Goal: Ask a question

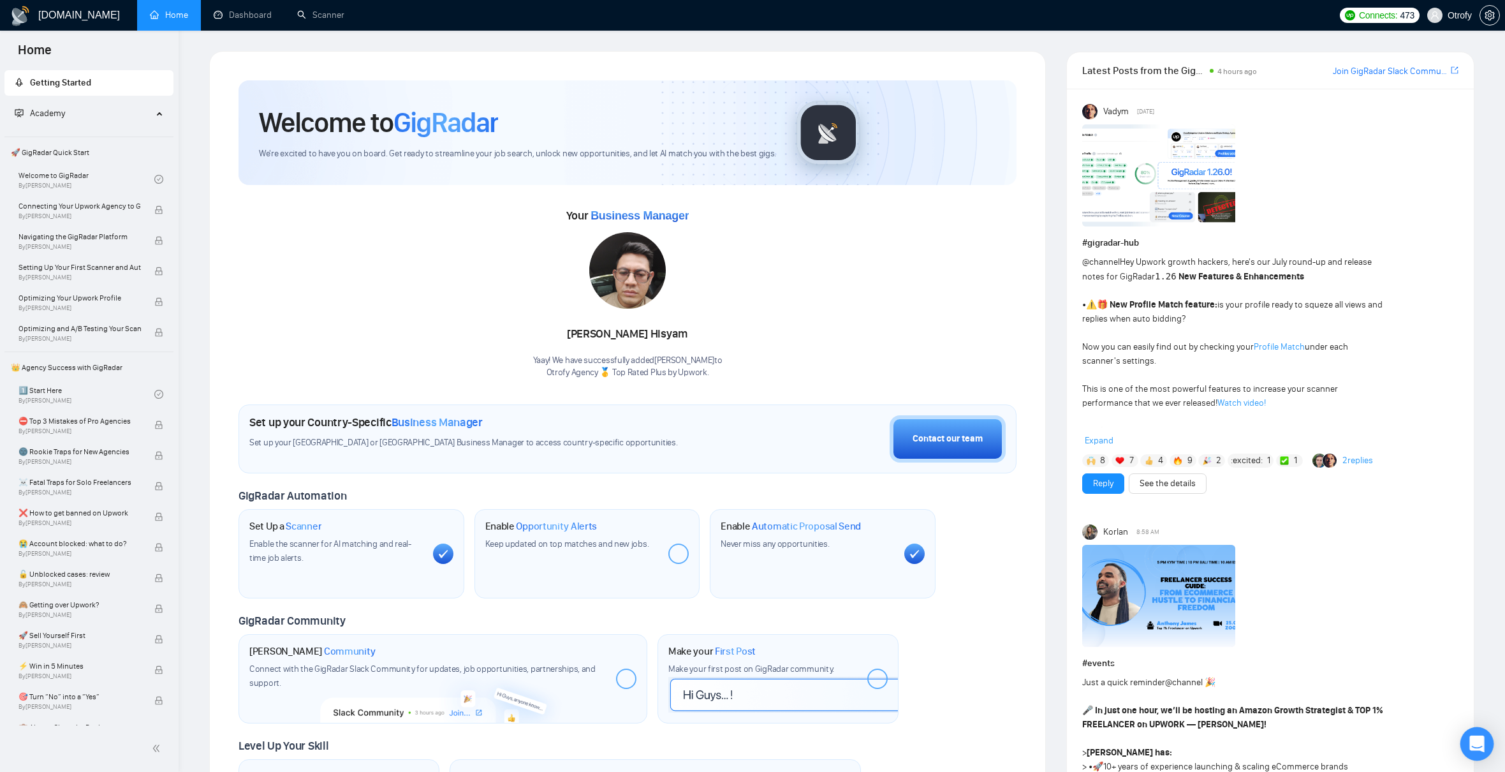
click at [1468, 738] on div "Open Intercom Messenger" at bounding box center [1478, 744] width 34 height 34
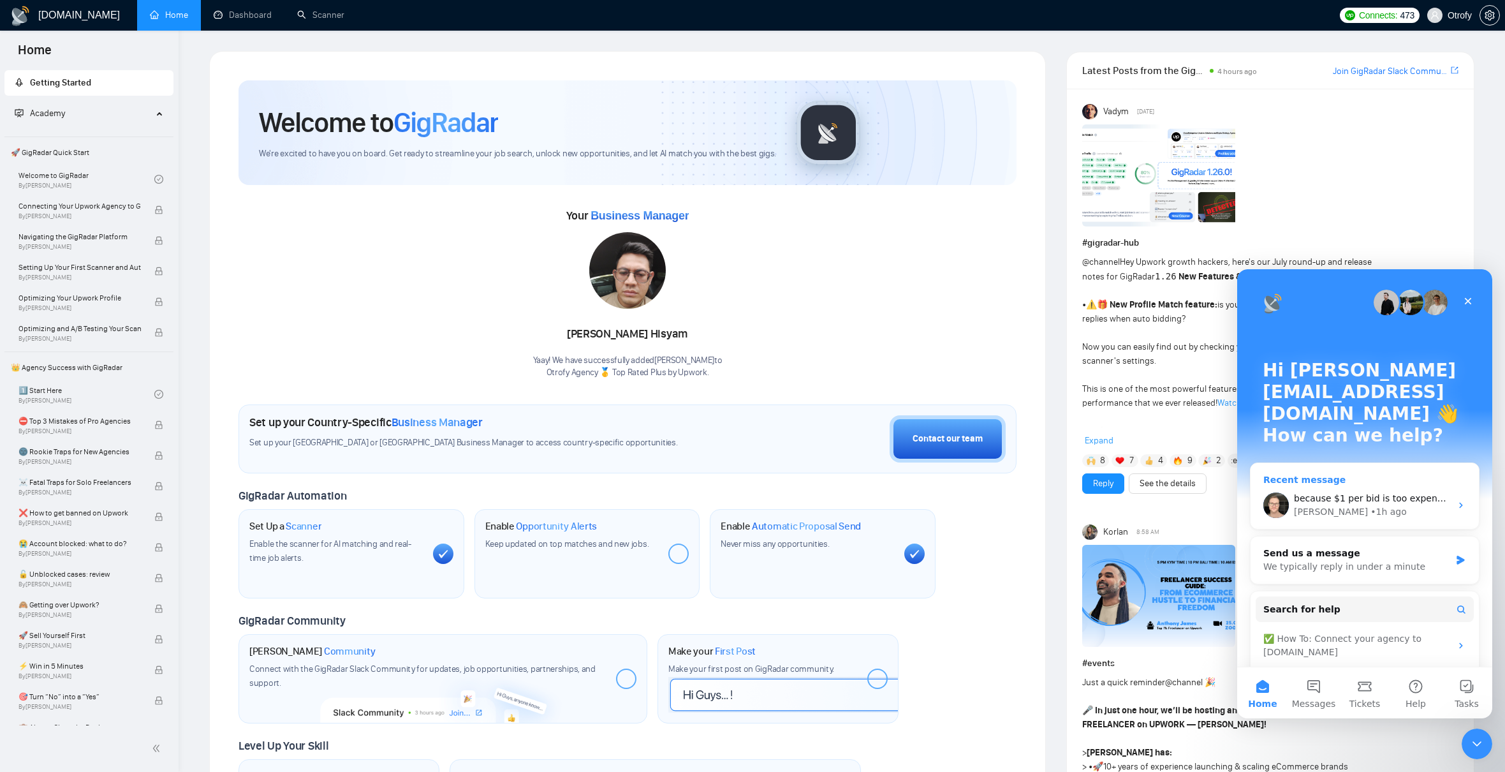
click at [1387, 505] on div "[PERSON_NAME] • 1h ago" at bounding box center [1372, 511] width 157 height 13
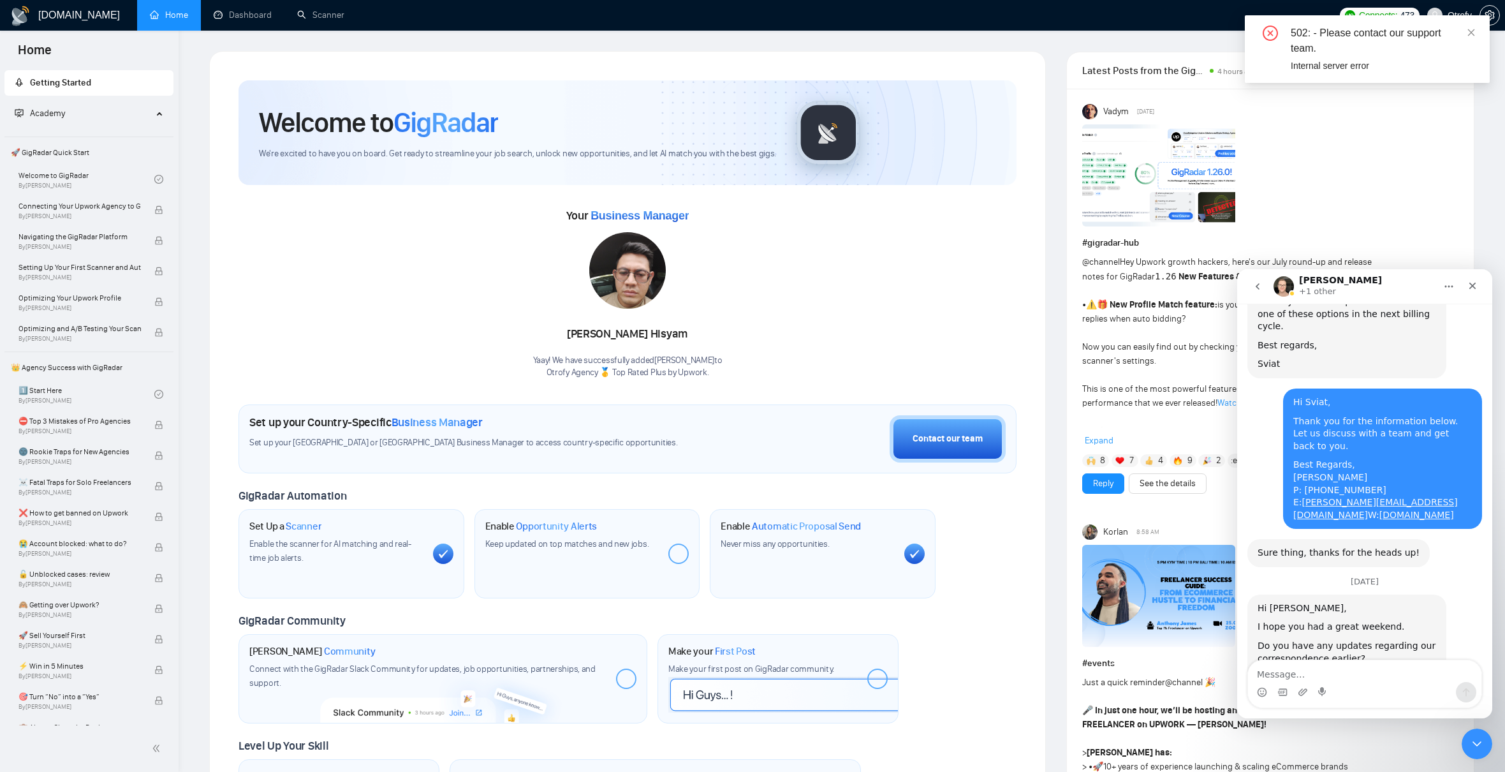
scroll to position [2741, 0]
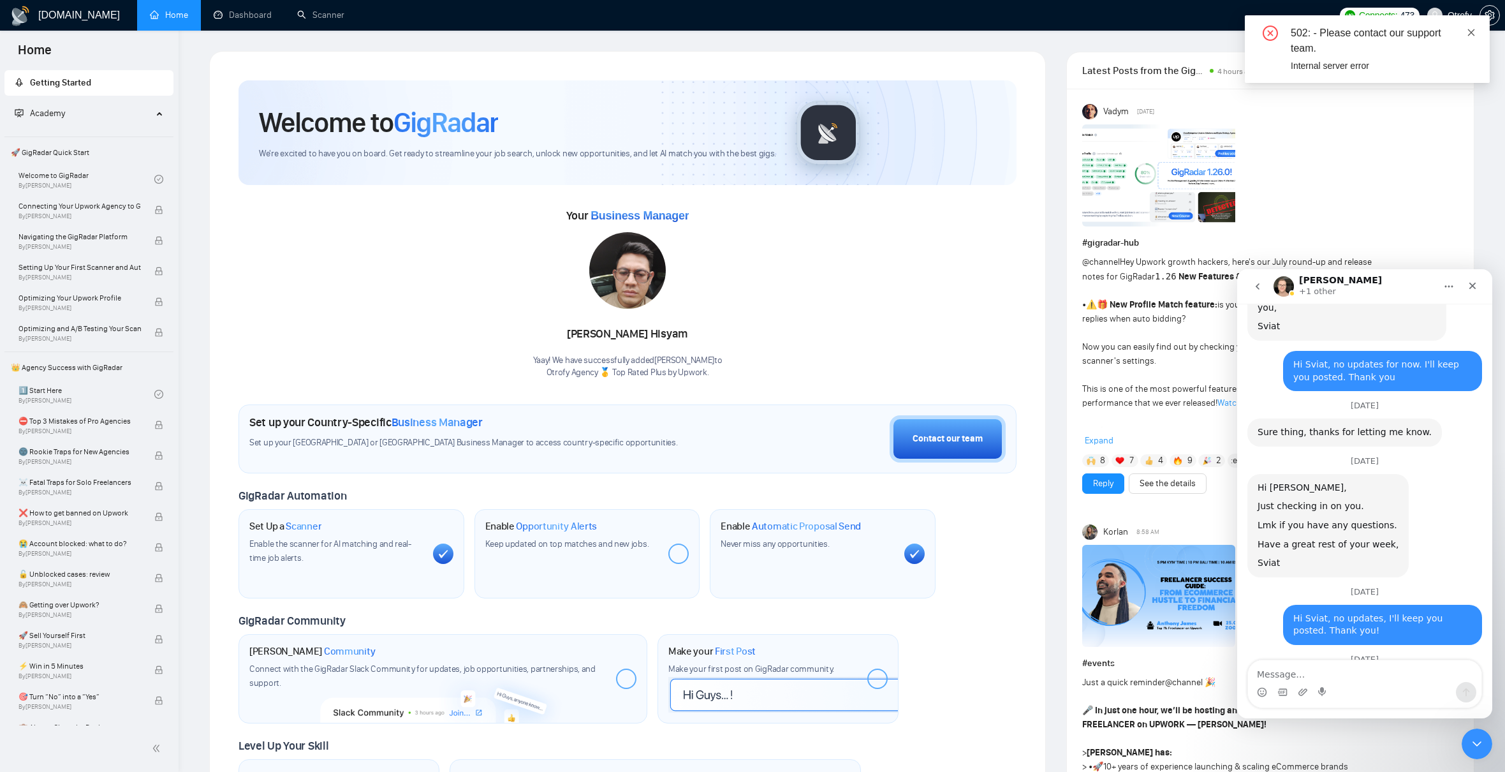
click at [1469, 33] on icon "close" at bounding box center [1471, 32] width 9 height 9
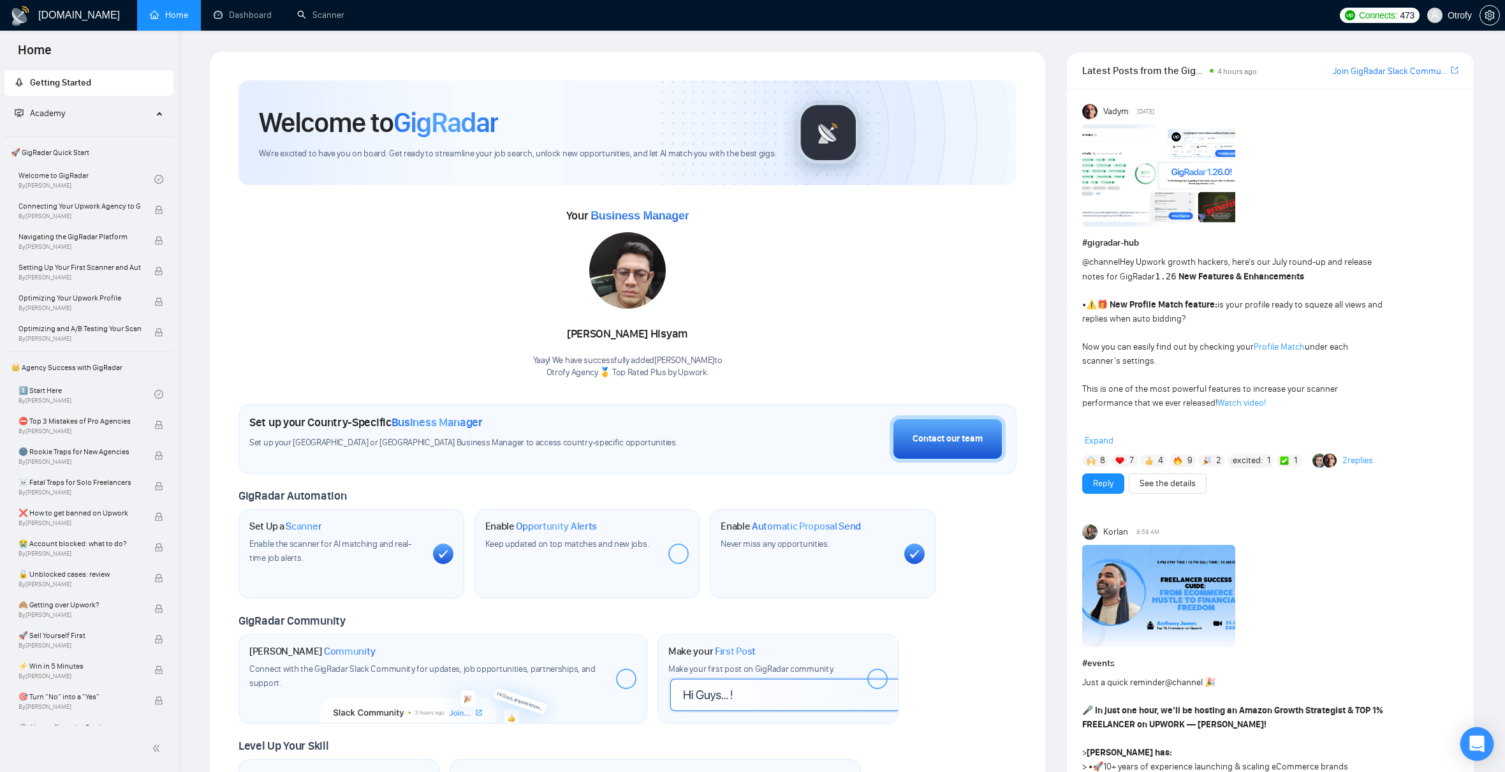
click at [1475, 737] on icon "Open Intercom Messenger" at bounding box center [1477, 743] width 17 height 17
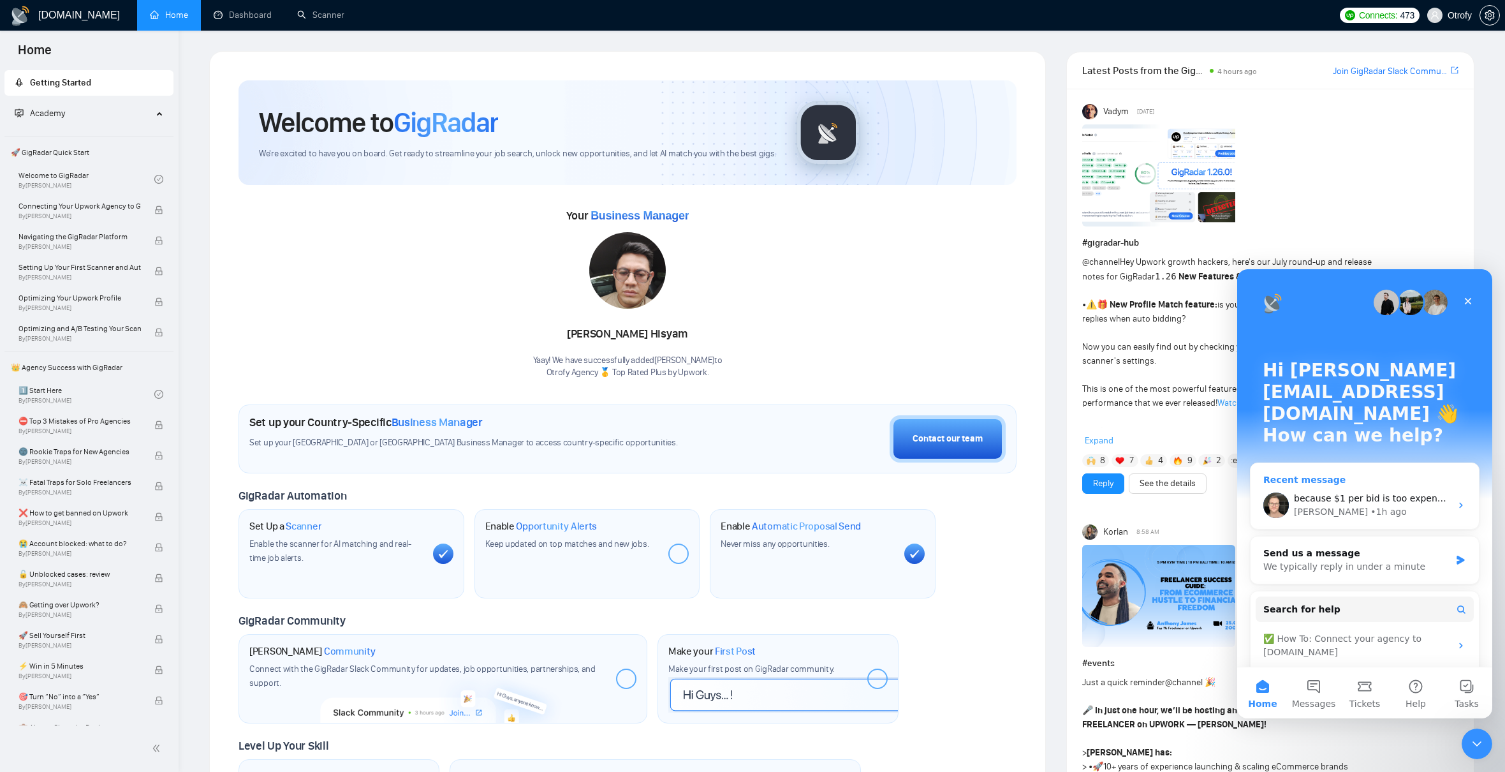
click at [1440, 482] on div "because $1 per bid is too expensive for me. Also, I was thinking to reduce amou…" at bounding box center [1365, 505] width 228 height 47
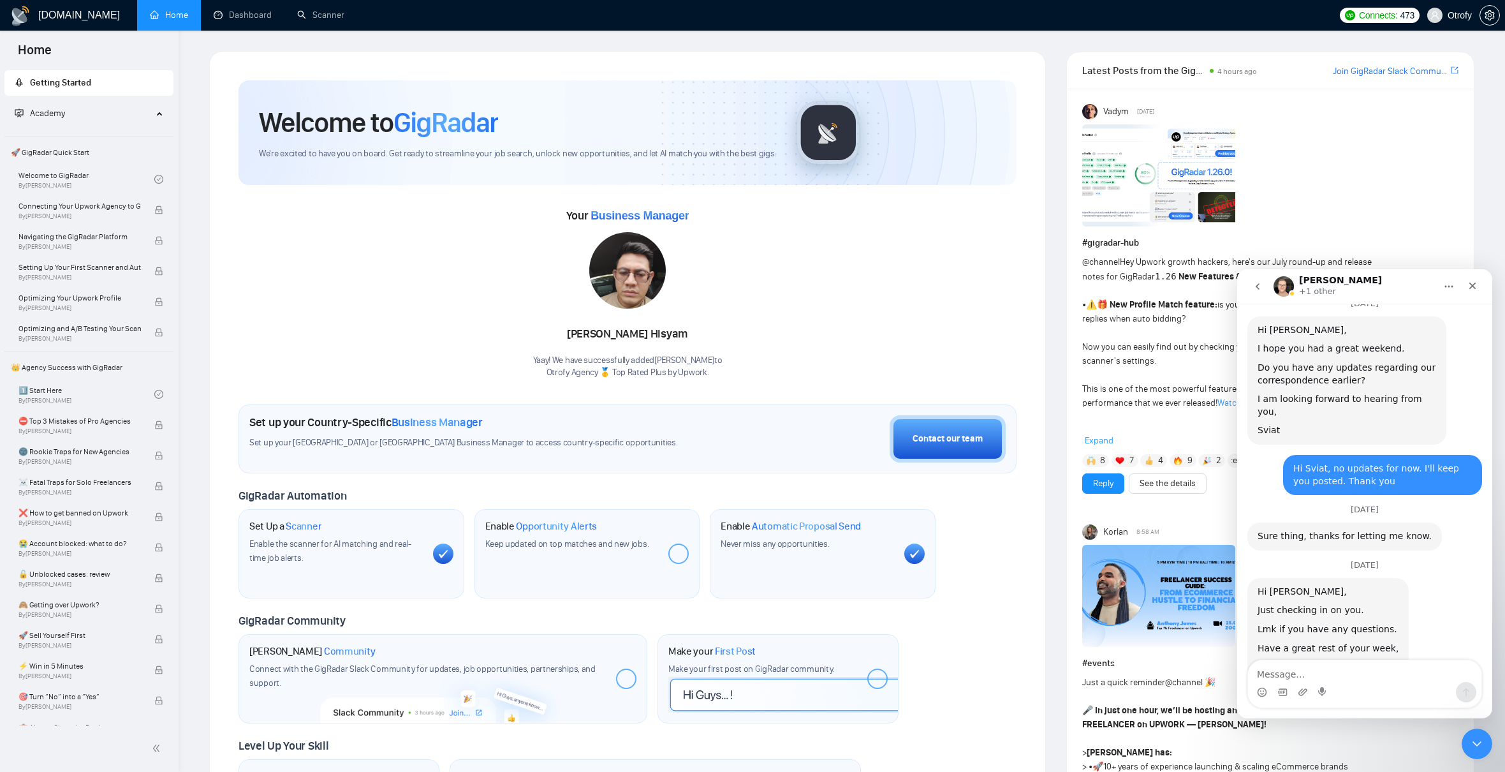
scroll to position [2741, 0]
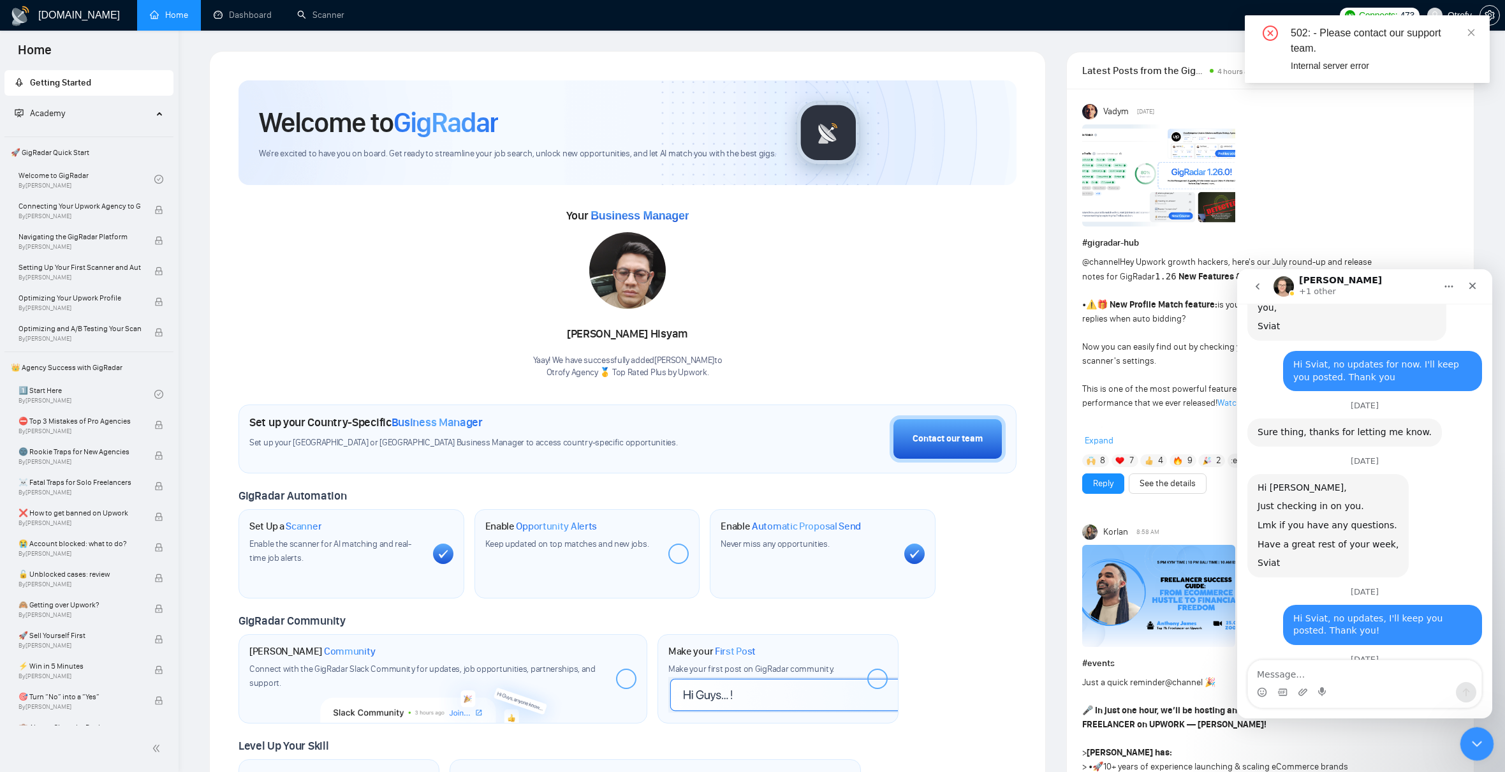
click at [1469, 737] on icon "Close Intercom Messenger" at bounding box center [1475, 741] width 15 height 15
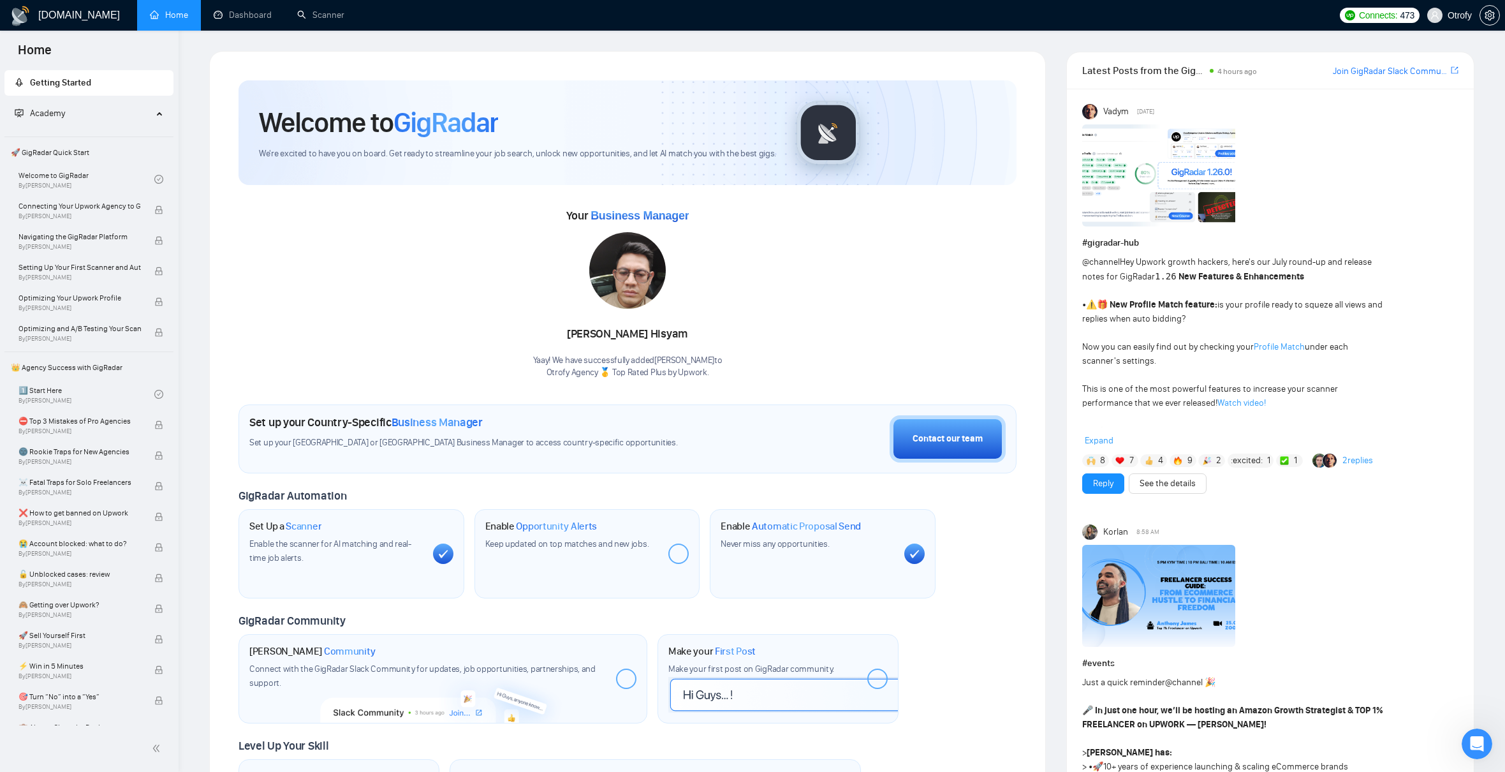
scroll to position [0, 0]
